Goal: Entertainment & Leisure: Consume media (video, audio)

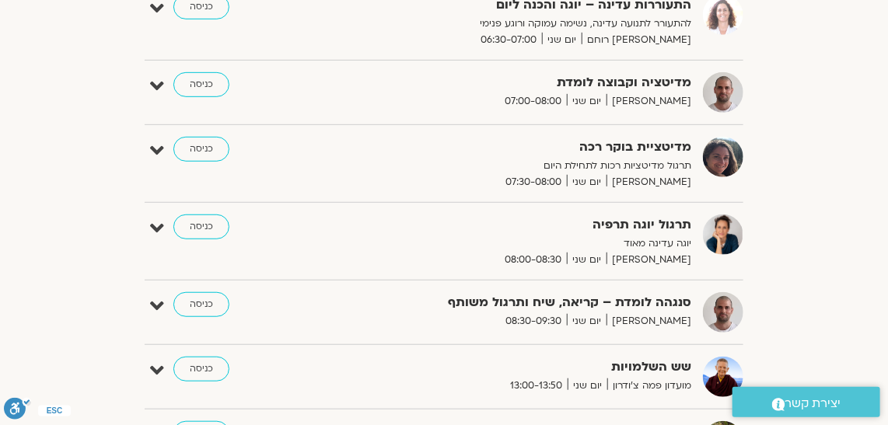
scroll to position [70, 0]
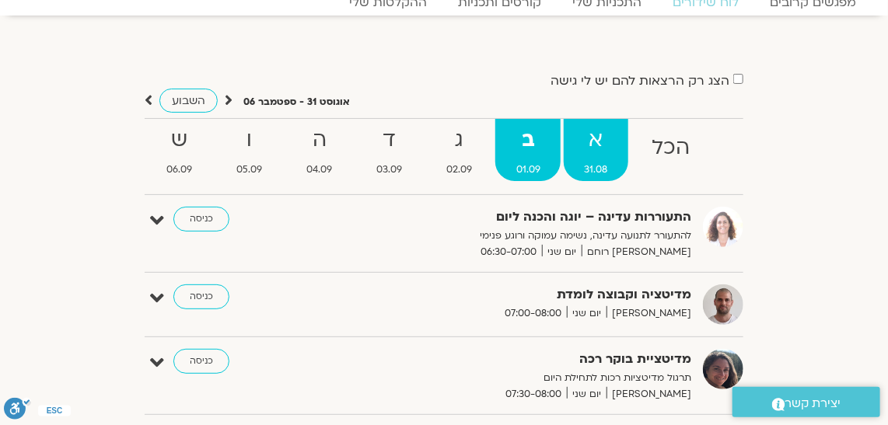
click at [613, 157] on link "א 31.08" at bounding box center [596, 150] width 65 height 62
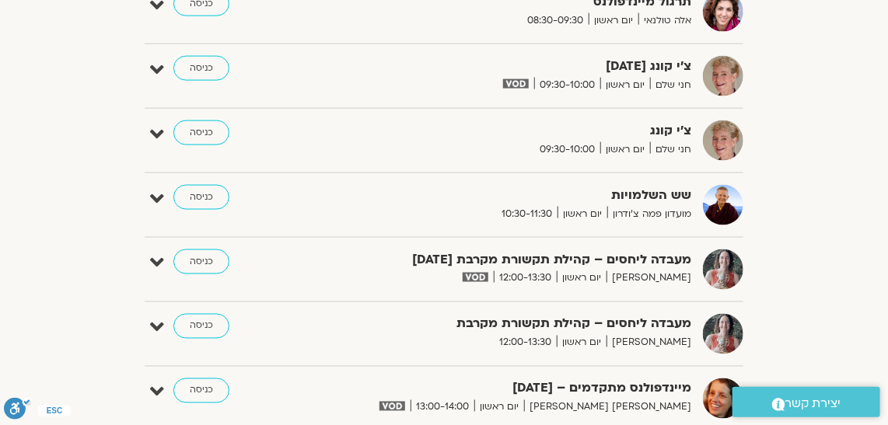
scroll to position [847, 0]
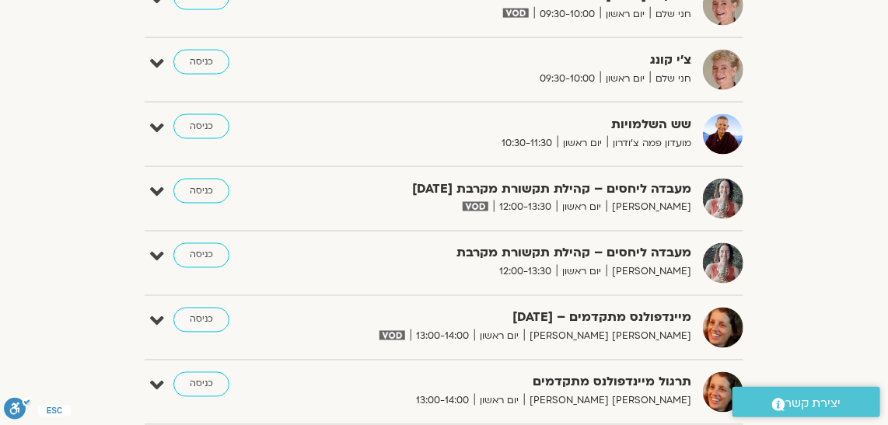
click at [197, 172] on div "בוקר עדין – יוגה והכנה ליום להתעורר לתנועה עדינה, נשימה עמוקה ורוגע פנימי אורנה…" at bounding box center [444, 217] width 599 height 1576
click at [191, 179] on link "כניסה" at bounding box center [201, 191] width 56 height 25
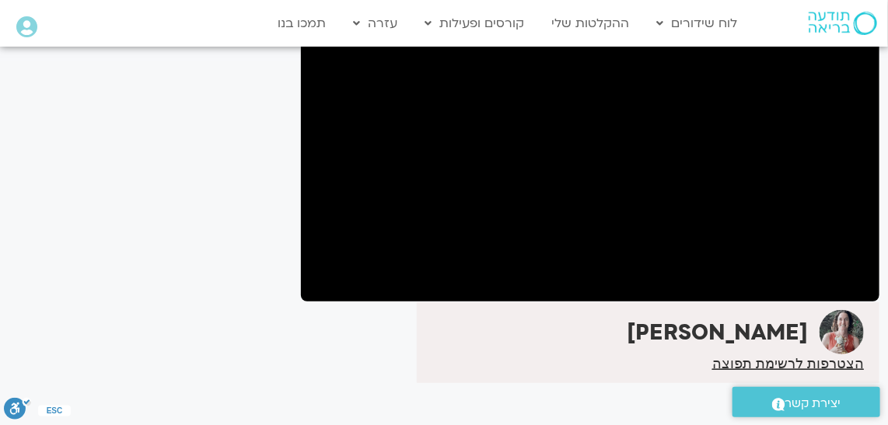
scroll to position [116, 0]
